Goal: Navigation & Orientation: Find specific page/section

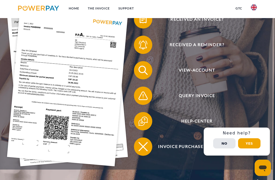
scroll to position [94, 0]
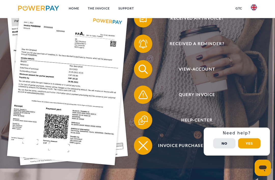
click at [219, 149] on button "No" at bounding box center [224, 143] width 22 height 10
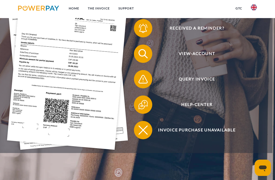
click at [203, 53] on span "View-Account" at bounding box center [197, 54] width 112 height 18
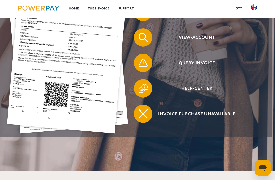
click at [77, 7] on link "Home" at bounding box center [74, 8] width 19 height 9
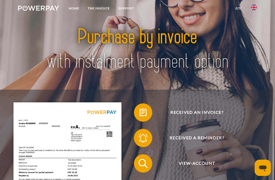
click at [253, 9] on img at bounding box center [254, 7] width 6 height 6
click at [254, 35] on img at bounding box center [254, 37] width 6 height 6
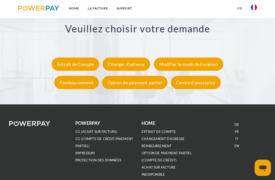
scroll to position [795, 0]
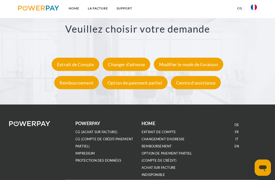
click at [167, 132] on link "EXTRAIT DE COMPTE" at bounding box center [159, 132] width 34 height 4
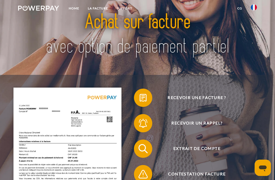
scroll to position [0, 0]
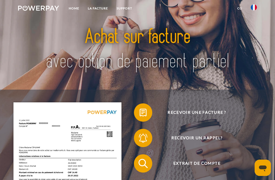
click at [72, 10] on link "Home" at bounding box center [74, 8] width 19 height 9
click at [131, 7] on link "Support" at bounding box center [124, 8] width 24 height 9
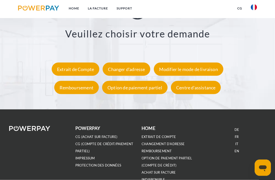
scroll to position [789, 0]
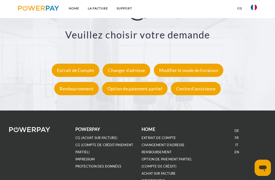
click at [121, 146] on link "CG (Compte de crédit/paiement partiel)" at bounding box center [104, 148] width 58 height 11
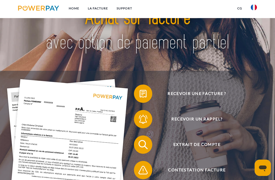
scroll to position [0, 0]
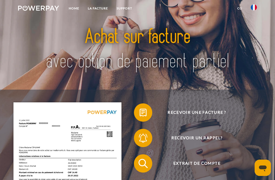
click at [127, 8] on link "Support" at bounding box center [124, 8] width 24 height 9
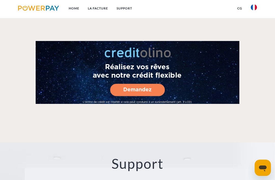
scroll to position [789, 0]
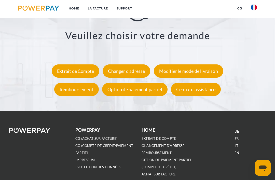
click at [85, 78] on div "Extrait de Compte" at bounding box center [76, 71] width 48 height 13
